Goal: Find specific page/section: Find specific page/section

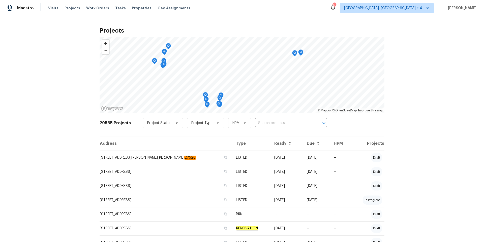
click at [262, 123] on input "text" at bounding box center [284, 123] width 58 height 8
type input "516 wentworth"
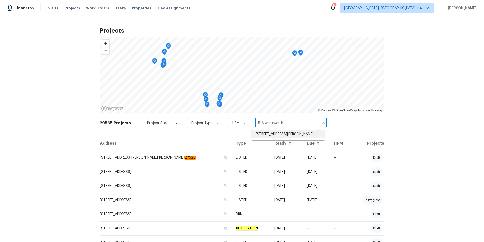
click at [274, 131] on li "[STREET_ADDRESS][PERSON_NAME]" at bounding box center [288, 134] width 73 height 8
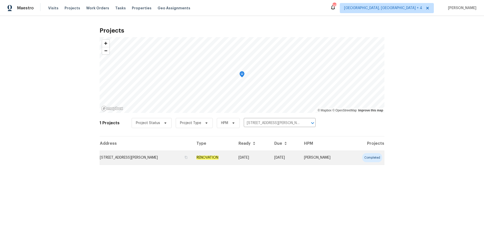
click at [137, 156] on td "[STREET_ADDRESS][PERSON_NAME]" at bounding box center [146, 157] width 93 height 14
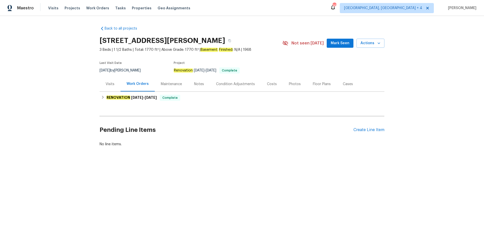
click at [292, 84] on div "Photos" at bounding box center [295, 83] width 12 height 5
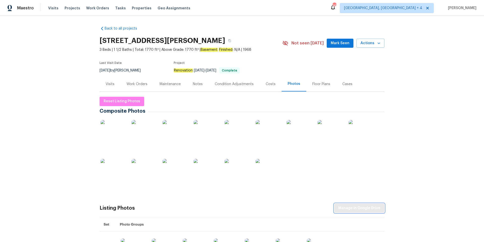
click at [366, 207] on span "Manage in Google Drive" at bounding box center [359, 208] width 42 height 6
click at [111, 83] on div "Visits" at bounding box center [110, 83] width 9 height 5
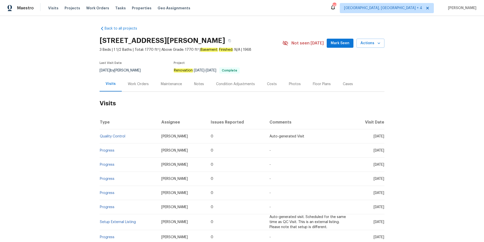
click at [136, 83] on div "Work Orders" at bounding box center [138, 83] width 21 height 5
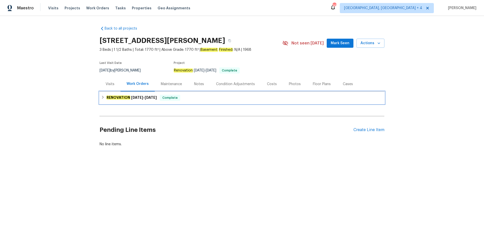
click at [150, 98] on span "[DATE]" at bounding box center [151, 98] width 12 height 4
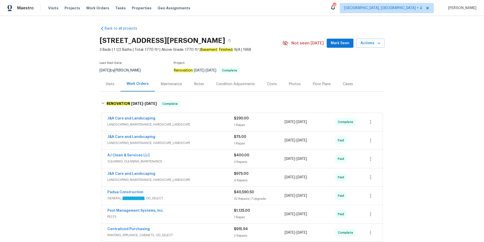
click at [224, 122] on span "LANDSCAPING_MAINTENANCE, HARDSCAPE_LANDSCAPE" at bounding box center [170, 124] width 127 height 5
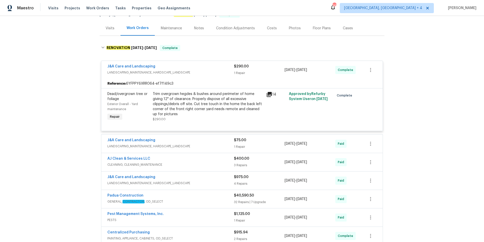
scroll to position [61, 0]
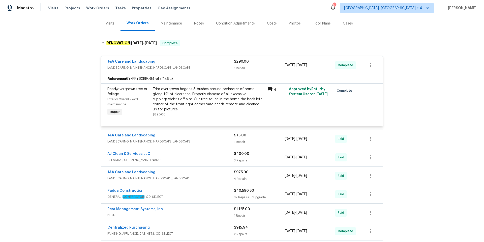
click at [218, 139] on span "LANDSCAPING_MAINTENANCE, HARDSCAPE_LANDSCAPE" at bounding box center [170, 141] width 127 height 5
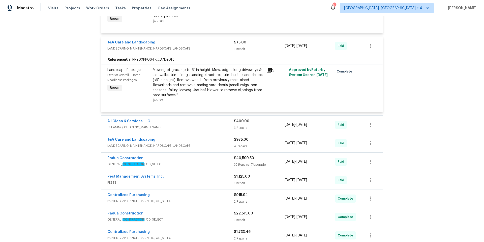
scroll to position [160, 0]
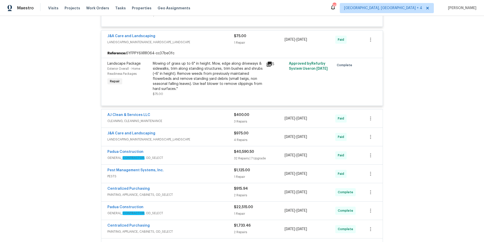
click at [223, 136] on div "J&A Care and Landscaping" at bounding box center [170, 134] width 127 height 6
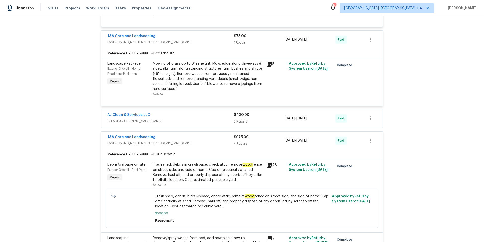
click at [212, 116] on div "AJ Clean & Services LLC" at bounding box center [170, 115] width 127 height 6
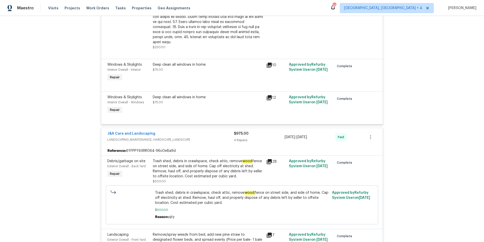
scroll to position [367, 0]
click at [214, 65] on div "Deep clean all windows in home $75.00" at bounding box center [208, 66] width 110 height 10
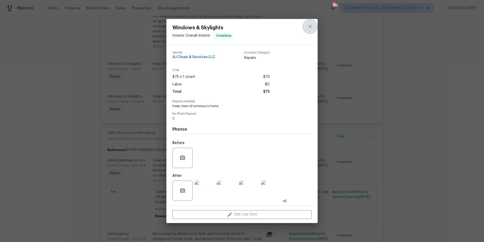
click at [315, 26] on button "close" at bounding box center [310, 26] width 12 height 12
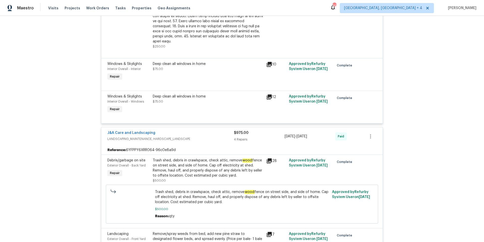
click at [225, 61] on div "Deep clean all windows in home" at bounding box center [208, 63] width 110 height 5
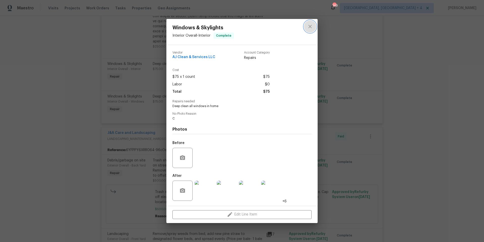
click at [311, 27] on icon "close" at bounding box center [309, 26] width 3 height 3
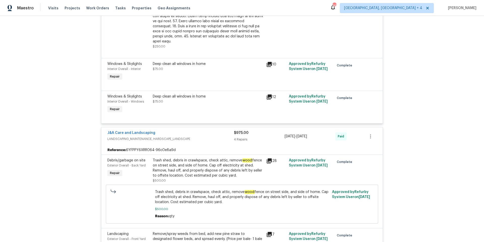
click at [212, 61] on div "Deep clean all windows in home" at bounding box center [208, 63] width 110 height 5
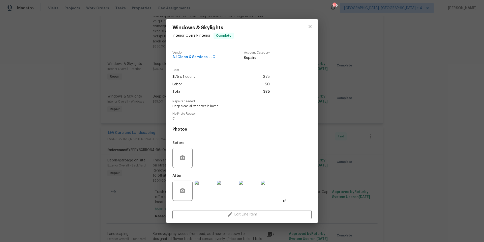
click at [274, 190] on img at bounding box center [271, 190] width 20 height 20
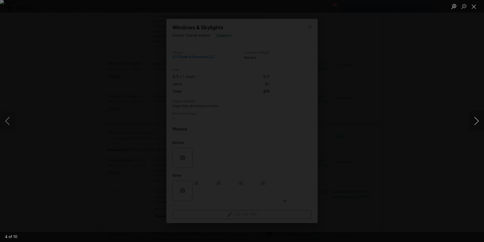
click at [476, 122] on button "Next image" at bounding box center [476, 121] width 15 height 20
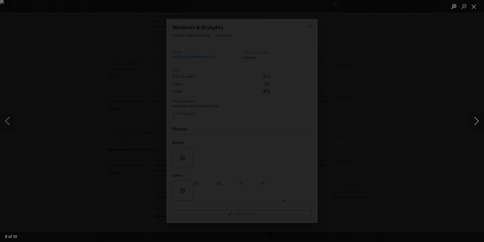
click at [476, 122] on button "Next image" at bounding box center [476, 121] width 15 height 20
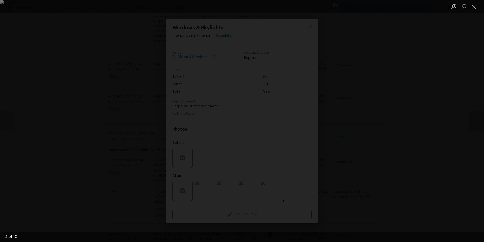
click at [476, 122] on button "Next image" at bounding box center [476, 121] width 15 height 20
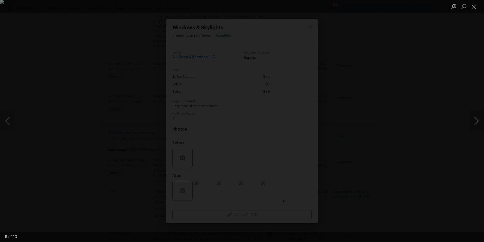
click at [476, 122] on button "Next image" at bounding box center [476, 121] width 15 height 20
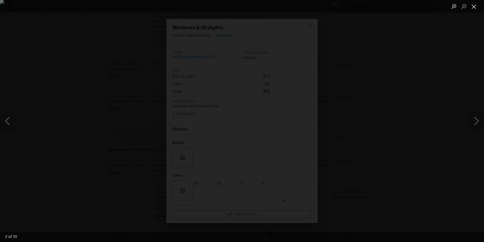
click at [477, 8] on button "Close lightbox" at bounding box center [474, 6] width 10 height 9
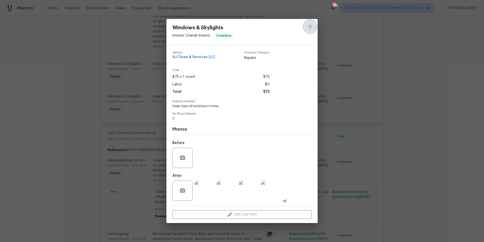
click at [309, 25] on icon "close" at bounding box center [310, 26] width 6 height 6
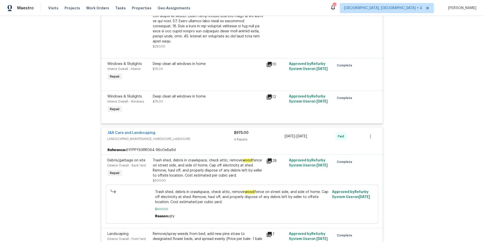
click at [271, 94] on icon at bounding box center [269, 96] width 5 height 5
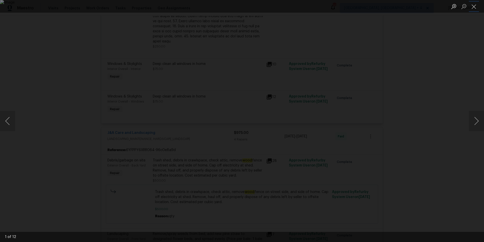
drag, startPoint x: 475, startPoint y: 7, endPoint x: 435, endPoint y: 21, distance: 42.6
click at [475, 7] on button "Close lightbox" at bounding box center [474, 6] width 10 height 9
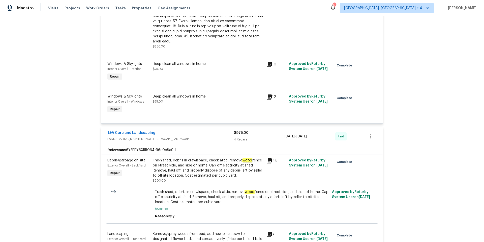
click at [202, 94] on div "Deep clean all windows in home" at bounding box center [208, 96] width 110 height 5
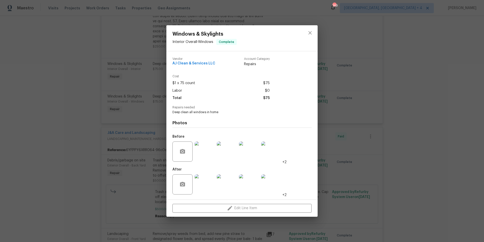
click at [204, 154] on img at bounding box center [205, 151] width 20 height 20
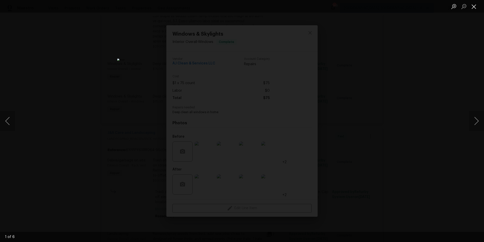
click at [474, 8] on button "Close lightbox" at bounding box center [474, 6] width 10 height 9
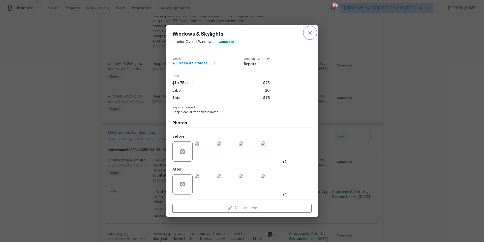
click at [309, 33] on icon "close" at bounding box center [310, 33] width 6 height 6
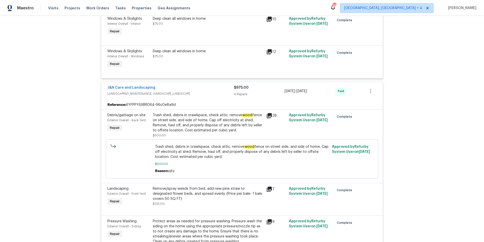
scroll to position [412, 0]
click at [215, 125] on div "Trash shed, debris in crawlspace, check attic, remove wood fence on street side…" at bounding box center [208, 123] width 110 height 20
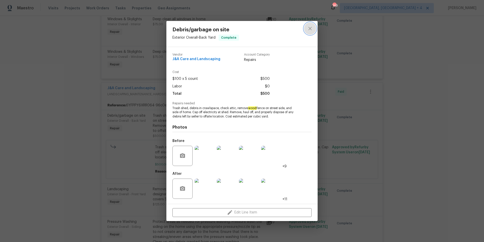
drag, startPoint x: 309, startPoint y: 26, endPoint x: 304, endPoint y: 51, distance: 24.9
click at [309, 27] on icon "close" at bounding box center [310, 28] width 6 height 6
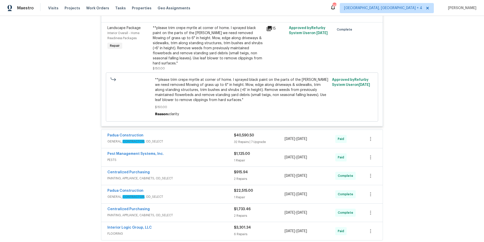
scroll to position [648, 0]
click at [194, 138] on span "GENERAL_ CONTRACTOR , OD_SELECT" at bounding box center [170, 140] width 127 height 5
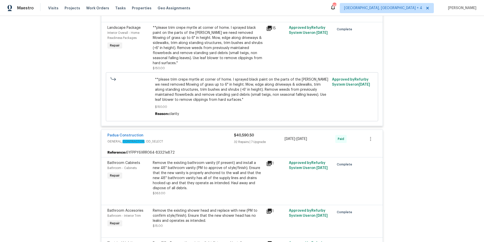
click at [271, 161] on icon at bounding box center [269, 163] width 5 height 5
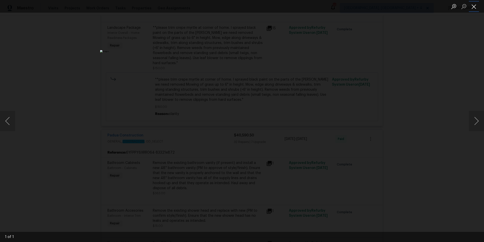
click at [475, 8] on button "Close lightbox" at bounding box center [474, 6] width 10 height 9
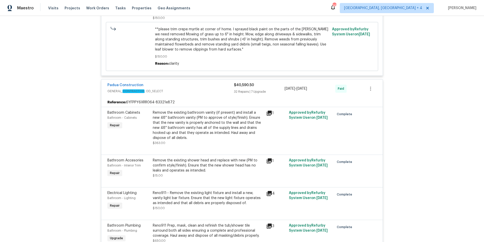
scroll to position [705, 0]
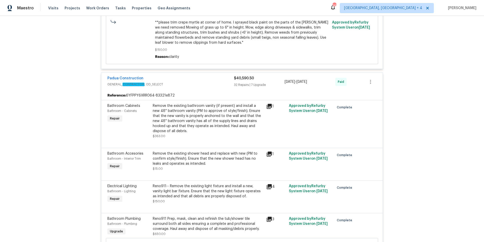
click at [198, 157] on div "Remove the existing shower head and replace with new (PM to confirm style/finis…" at bounding box center [208, 161] width 110 height 20
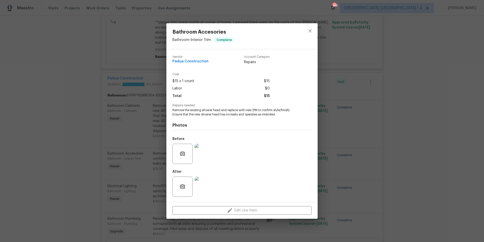
click at [205, 187] on img at bounding box center [205, 186] width 20 height 20
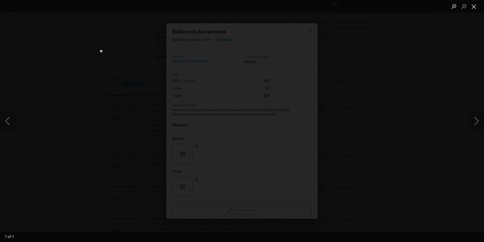
drag, startPoint x: 475, startPoint y: 7, endPoint x: 474, endPoint y: 10, distance: 2.8
click at [475, 7] on button "Close lightbox" at bounding box center [474, 6] width 10 height 9
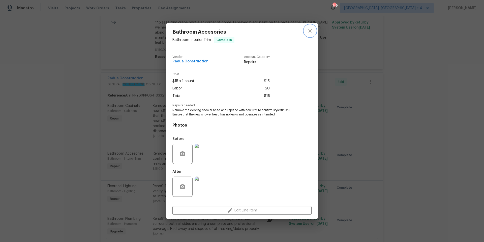
click at [311, 30] on icon "close" at bounding box center [309, 30] width 3 height 3
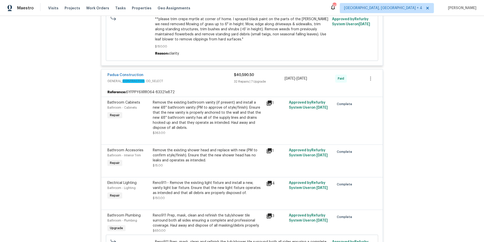
scroll to position [707, 0]
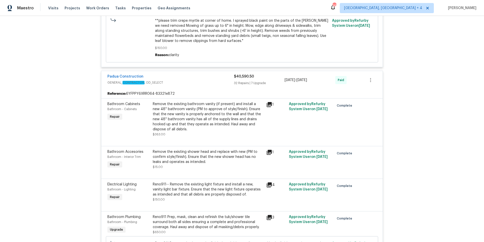
click at [206, 186] on div "Reno911-- Remove the existing light fixture and install a new, vanity light bar…" at bounding box center [208, 189] width 110 height 15
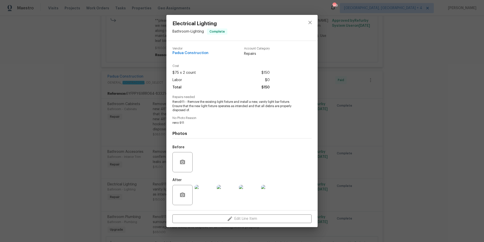
click at [206, 196] on img at bounding box center [205, 195] width 20 height 20
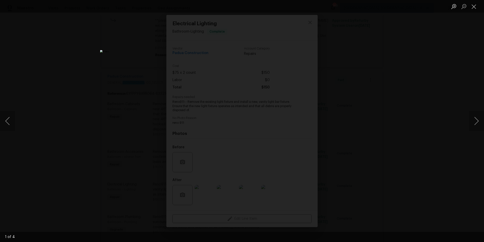
drag, startPoint x: 474, startPoint y: 8, endPoint x: 469, endPoint y: 14, distance: 8.4
click at [473, 10] on button "Close lightbox" at bounding box center [474, 6] width 10 height 9
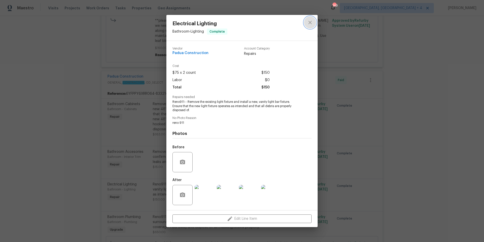
click at [313, 21] on icon "close" at bounding box center [310, 22] width 6 height 6
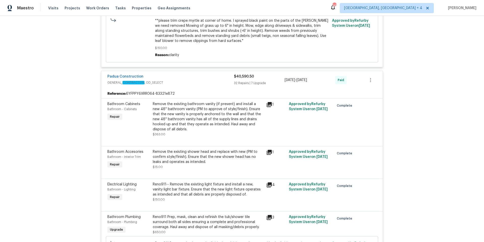
click at [270, 214] on icon at bounding box center [269, 217] width 6 height 6
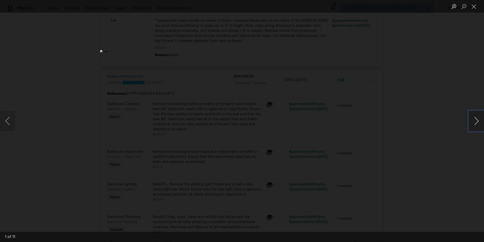
click at [477, 121] on button "Next image" at bounding box center [476, 121] width 15 height 20
click at [7, 120] on button "Previous image" at bounding box center [7, 121] width 15 height 20
click at [479, 122] on button "Next image" at bounding box center [476, 121] width 15 height 20
click at [477, 121] on button "Next image" at bounding box center [476, 121] width 15 height 20
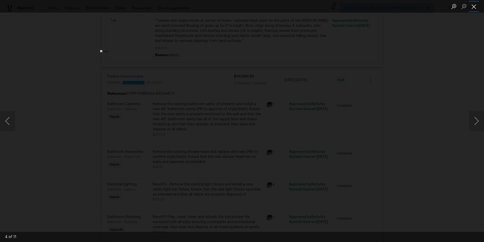
click at [477, 5] on button "Close lightbox" at bounding box center [474, 6] width 10 height 9
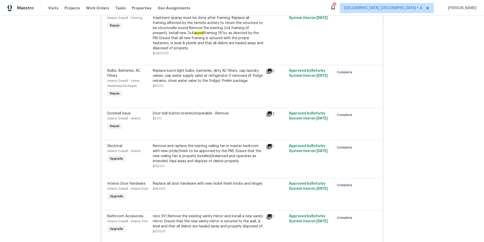
scroll to position [1401, 0]
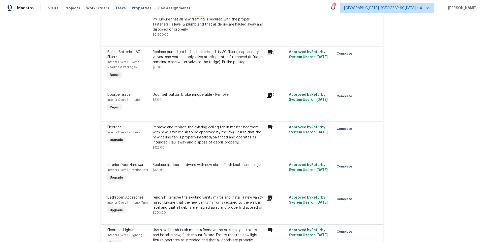
click at [241, 57] on div "Replace burnt light bulbs, batteries, dirty AC filters, cap laundry valves, cap…" at bounding box center [208, 59] width 110 height 20
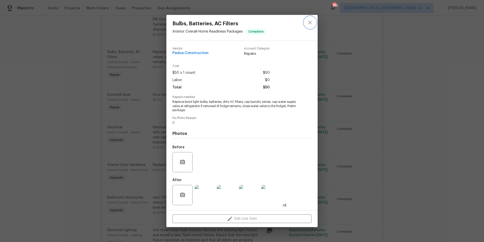
click at [309, 24] on icon "close" at bounding box center [309, 22] width 3 height 3
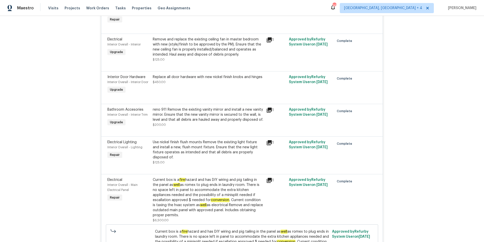
scroll to position [1494, 0]
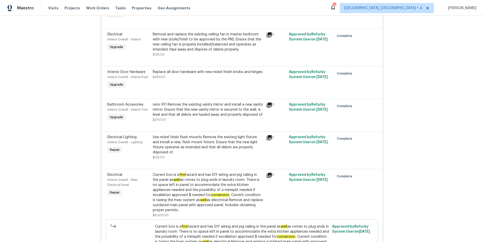
click at [203, 106] on div "reno 911 Remove the existing vanity mirror and install a new vanity mirror. Ens…" at bounding box center [208, 109] width 110 height 15
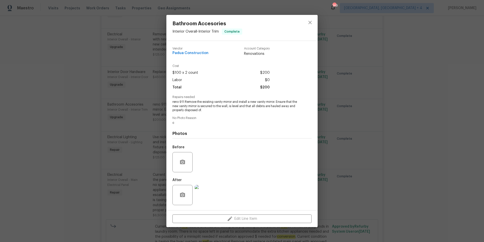
click at [204, 197] on img at bounding box center [205, 195] width 20 height 20
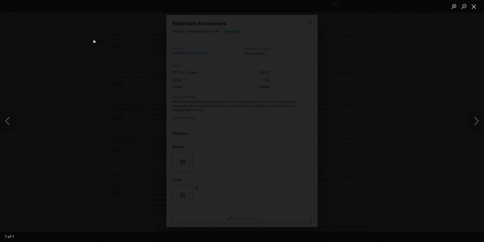
click at [474, 8] on button "Close lightbox" at bounding box center [474, 6] width 10 height 9
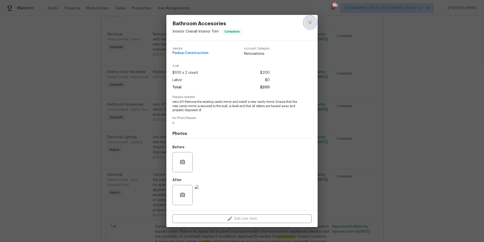
drag, startPoint x: 310, startPoint y: 20, endPoint x: 304, endPoint y: 57, distance: 36.8
click at [310, 24] on icon "close" at bounding box center [310, 22] width 6 height 6
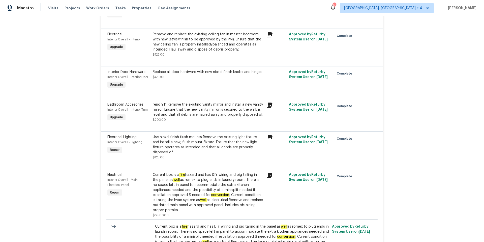
click at [234, 140] on div "Use nickel finish flush mounts Remove the existing light fixture and install a …" at bounding box center [208, 144] width 110 height 20
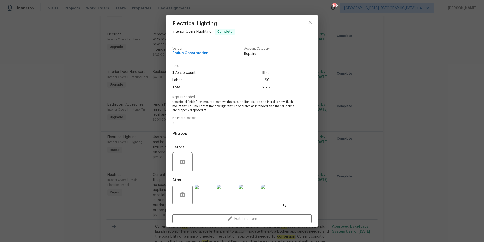
click at [252, 199] on img at bounding box center [249, 195] width 20 height 20
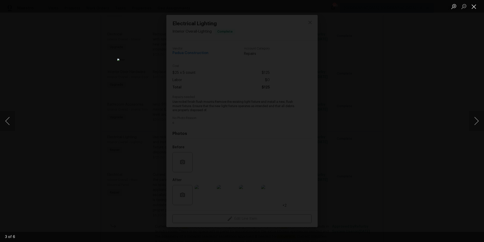
click at [476, 7] on button "Close lightbox" at bounding box center [474, 6] width 10 height 9
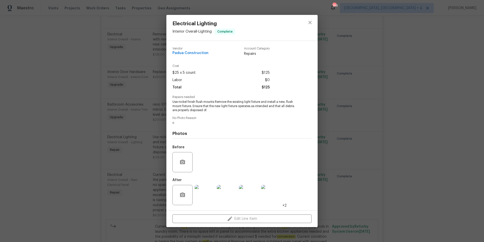
click at [270, 197] on img at bounding box center [271, 195] width 20 height 20
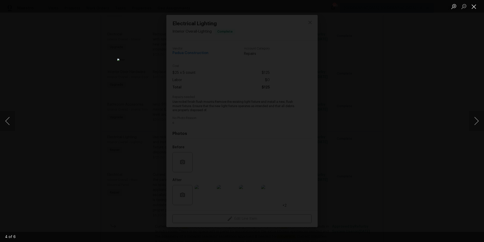
click at [476, 7] on button "Close lightbox" at bounding box center [474, 6] width 10 height 9
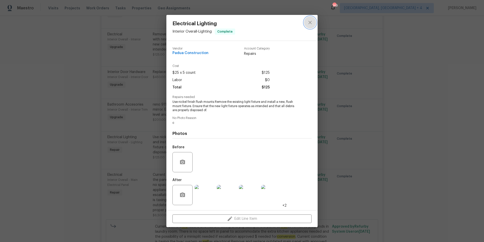
click at [309, 22] on icon "close" at bounding box center [309, 22] width 3 height 3
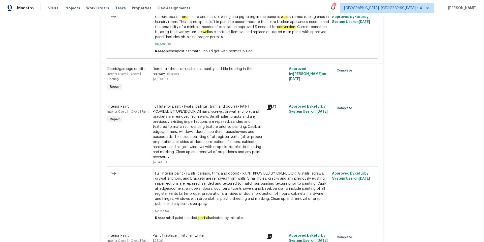
scroll to position [1704, 0]
click at [270, 103] on icon at bounding box center [269, 106] width 6 height 6
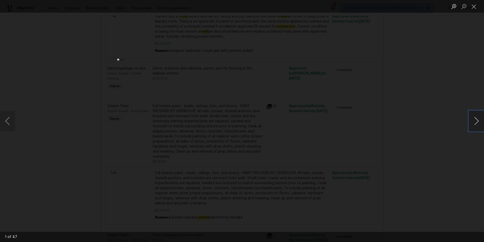
click at [477, 120] on button "Next image" at bounding box center [476, 121] width 15 height 20
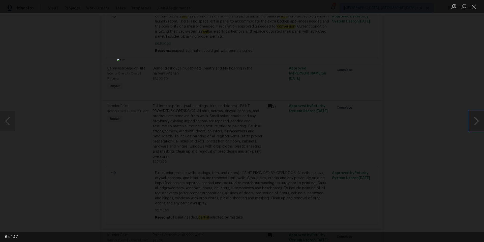
click at [477, 120] on button "Next image" at bounding box center [476, 121] width 15 height 20
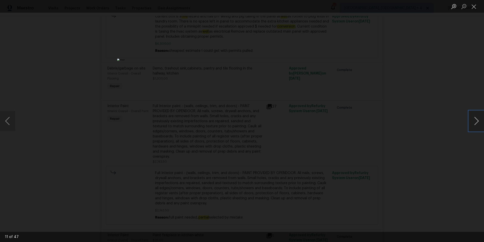
click at [477, 120] on button "Next image" at bounding box center [476, 121] width 15 height 20
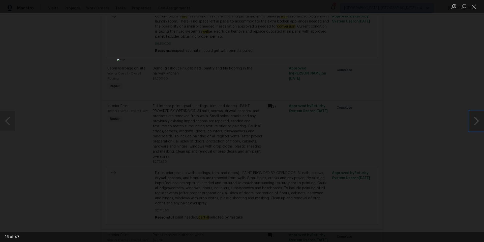
click at [477, 120] on button "Next image" at bounding box center [476, 121] width 15 height 20
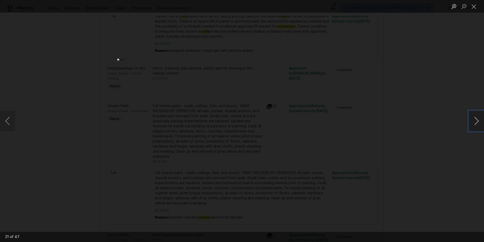
click at [477, 120] on button "Next image" at bounding box center [476, 121] width 15 height 20
click at [473, 7] on button "Close lightbox" at bounding box center [474, 6] width 10 height 9
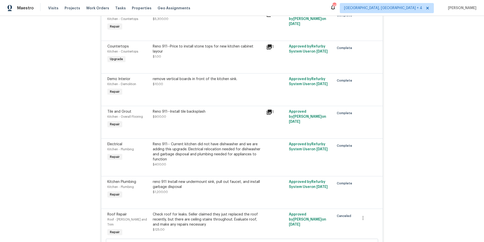
scroll to position [2194, 0]
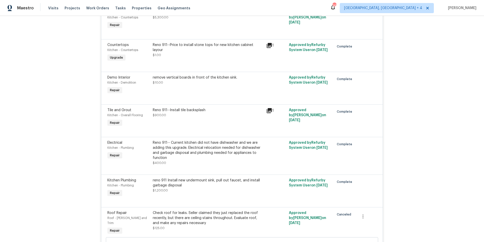
click at [271, 108] on icon at bounding box center [269, 110] width 5 height 5
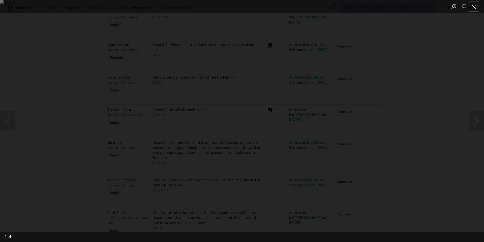
click at [473, 6] on button "Close lightbox" at bounding box center [474, 6] width 10 height 9
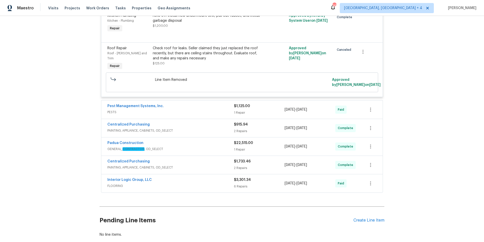
scroll to position [2360, 0]
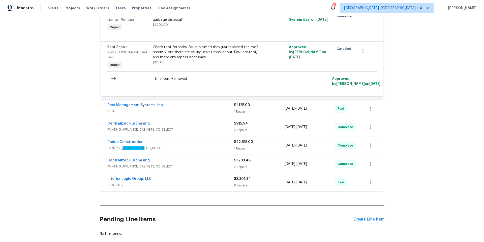
click at [180, 127] on span "PAINTING, APPLIANCE, CABINETS, OD_SELECT" at bounding box center [170, 129] width 127 height 5
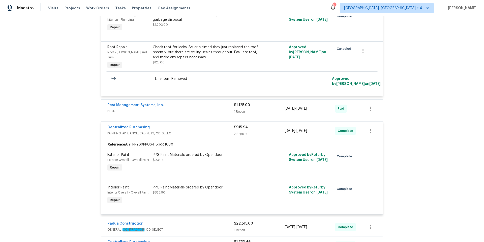
click at [204, 221] on div "Padua Construction" at bounding box center [170, 224] width 127 height 6
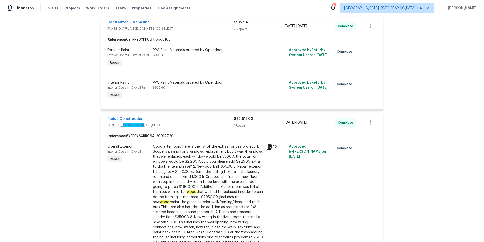
scroll to position [2466, 0]
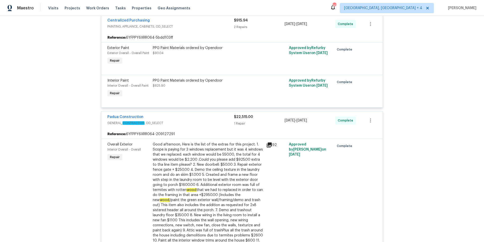
click at [224, 206] on div "Good afternoon, Here is the list of the extras for this project. 1. Scope is pa…" at bounding box center [208, 230] width 110 height 177
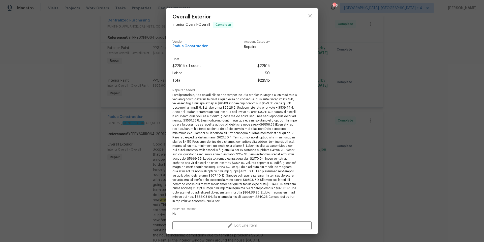
scroll to position [20, 0]
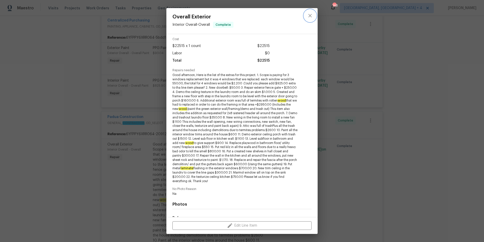
click at [311, 15] on icon "close" at bounding box center [310, 16] width 6 height 6
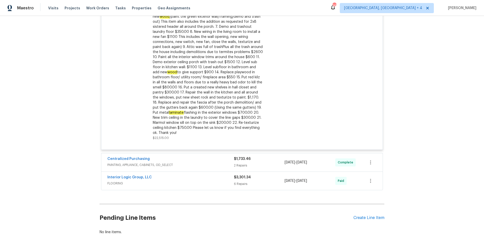
scroll to position [2652, 0]
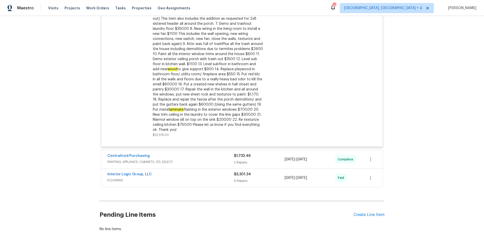
click at [185, 153] on div "Centralized Purchasing" at bounding box center [170, 156] width 127 height 6
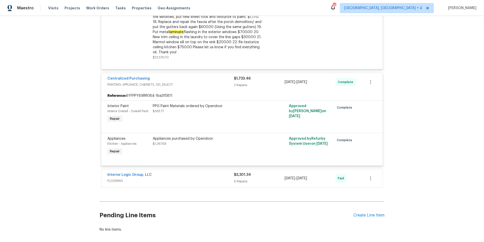
scroll to position [2730, 0]
click at [202, 172] on div "Interior Logic Group, LLC" at bounding box center [170, 175] width 127 height 6
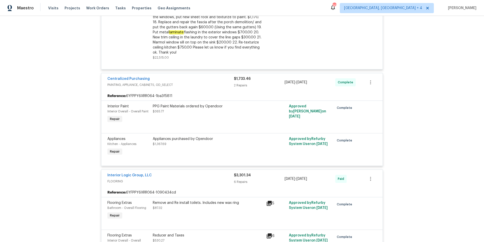
click at [270, 201] on icon at bounding box center [269, 203] width 5 height 5
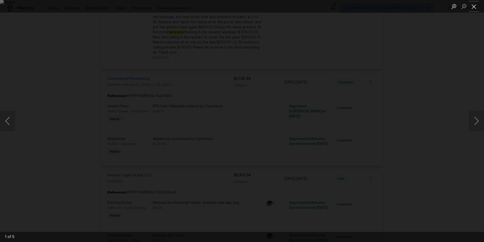
click at [473, 6] on button "Close lightbox" at bounding box center [474, 6] width 10 height 9
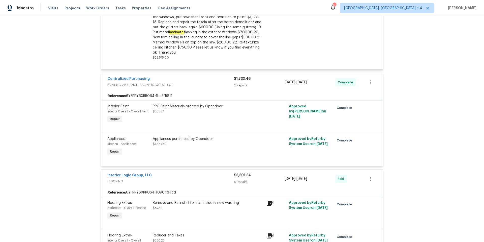
click at [228, 199] on div "Remove and Re install toilets. Includes new wax ring $87.32" at bounding box center [208, 210] width 114 height 23
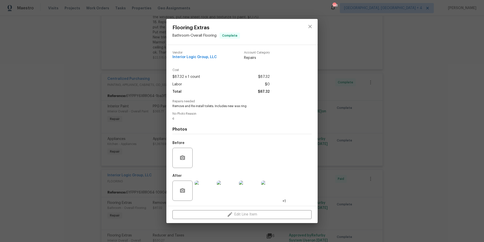
click at [246, 194] on img at bounding box center [249, 190] width 20 height 20
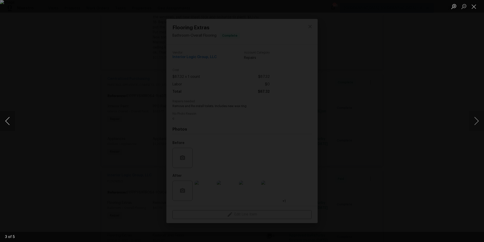
click at [7, 121] on button "Previous image" at bounding box center [7, 121] width 15 height 20
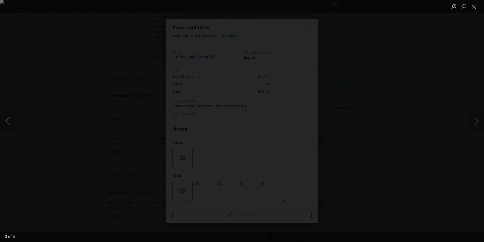
click at [7, 121] on button "Previous image" at bounding box center [7, 121] width 15 height 20
click at [475, 7] on button "Close lightbox" at bounding box center [474, 6] width 10 height 9
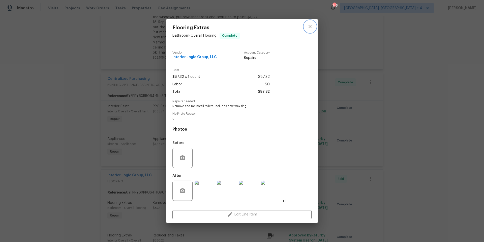
click at [313, 25] on icon "close" at bounding box center [310, 26] width 6 height 6
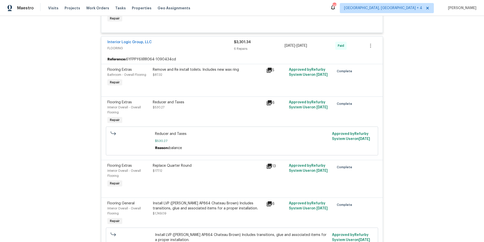
scroll to position [2863, 0]
